Goal: Task Accomplishment & Management: Complete application form

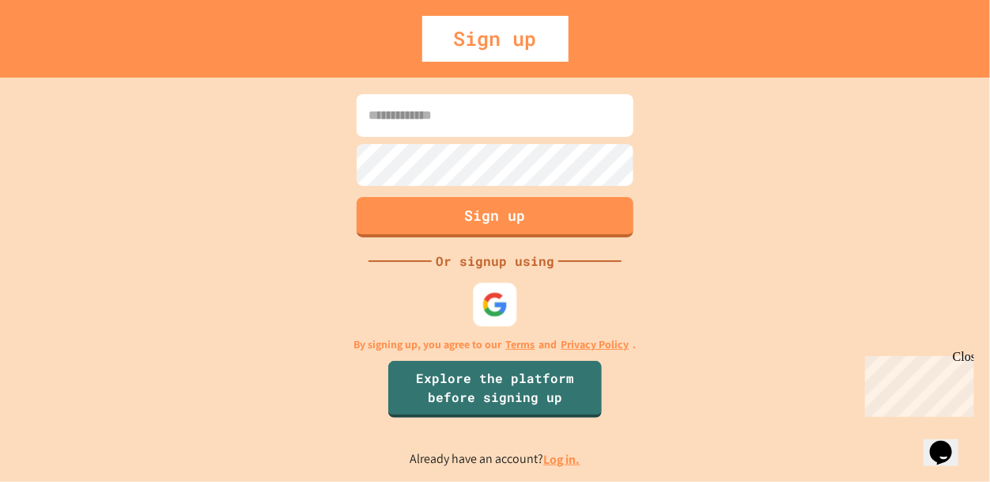
click at [501, 299] on img at bounding box center [496, 305] width 26 height 26
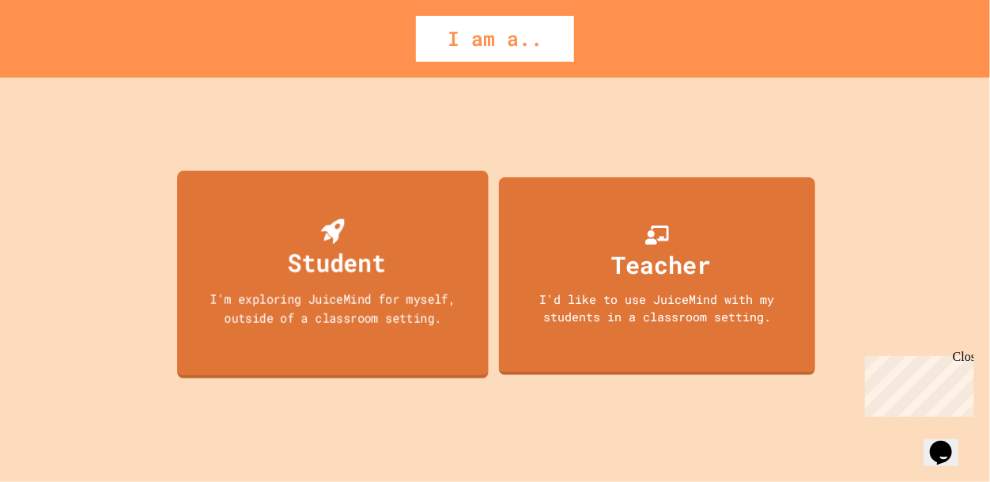
click at [335, 278] on div "Student" at bounding box center [337, 262] width 98 height 37
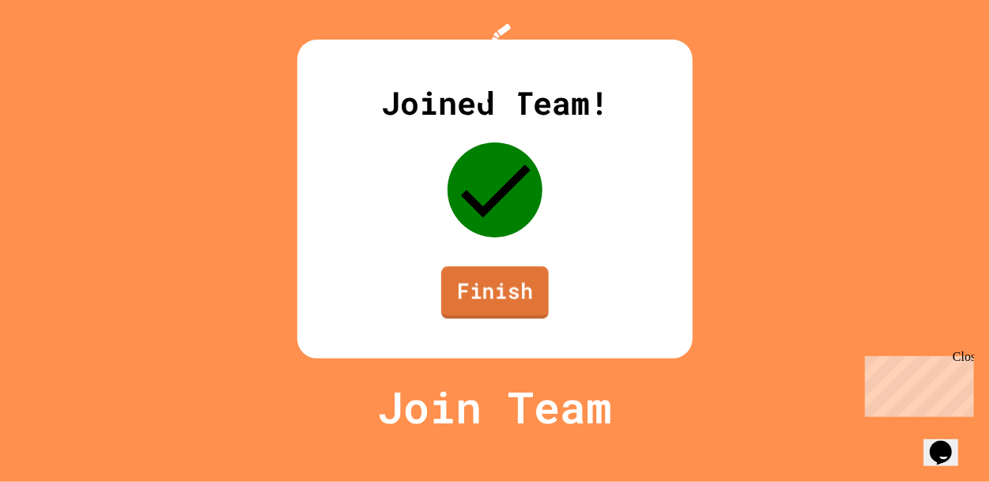
click at [514, 319] on link "Finish" at bounding box center [495, 293] width 108 height 52
